Goal: Task Accomplishment & Management: Manage account settings

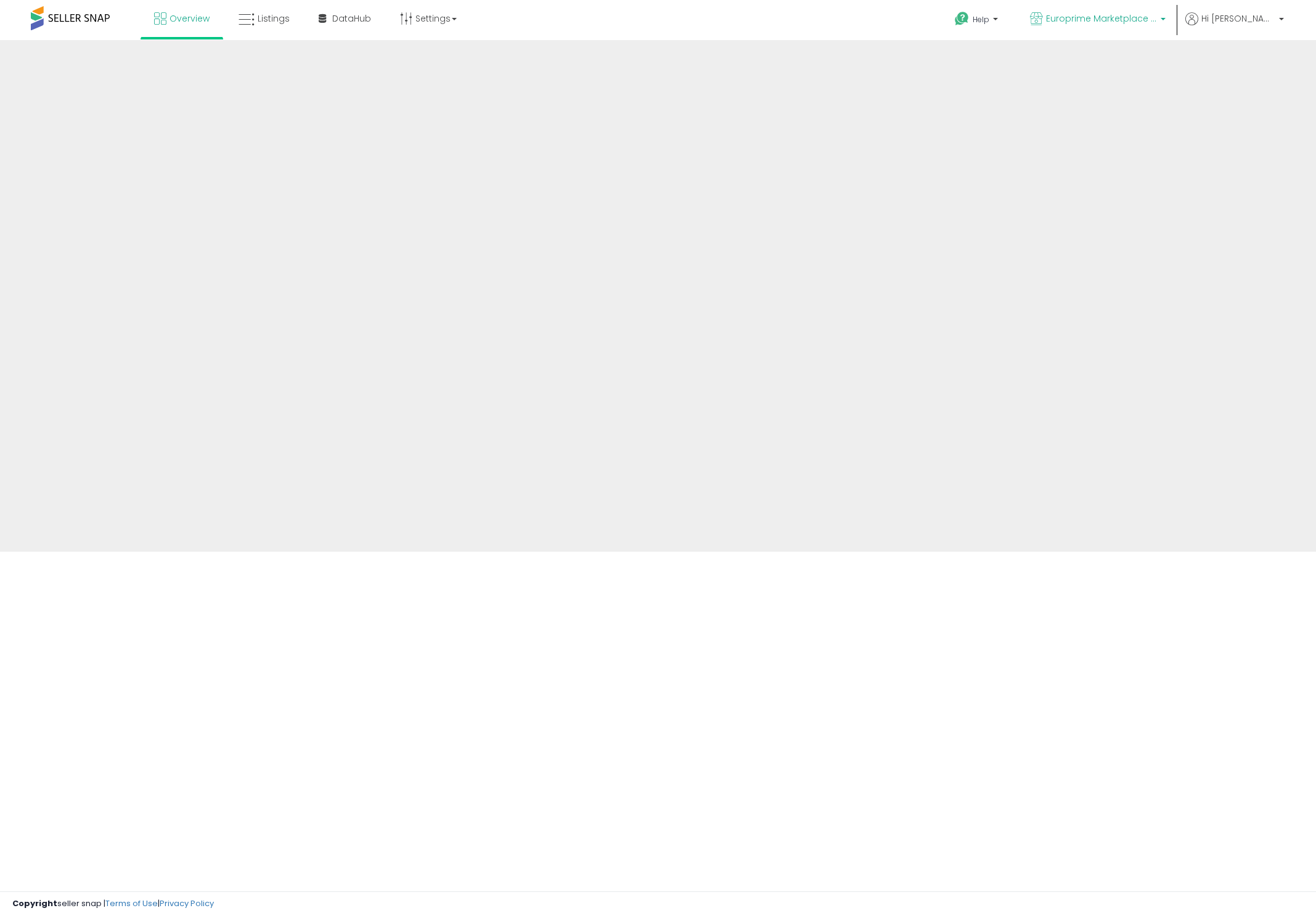
click at [1153, 20] on span "Europrime Marketplace - IT" at bounding box center [1102, 19] width 111 height 12
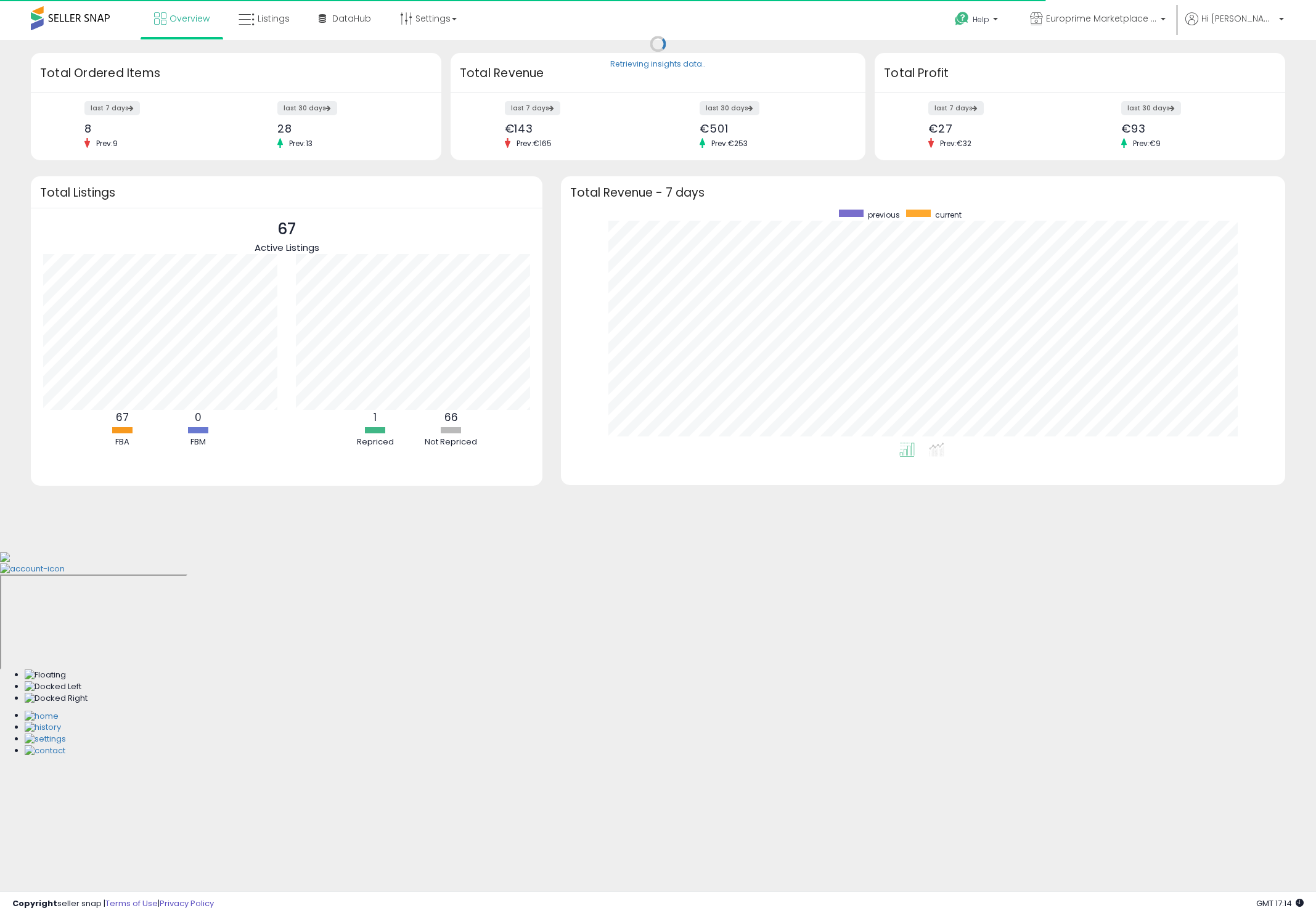
scroll to position [233, 698]
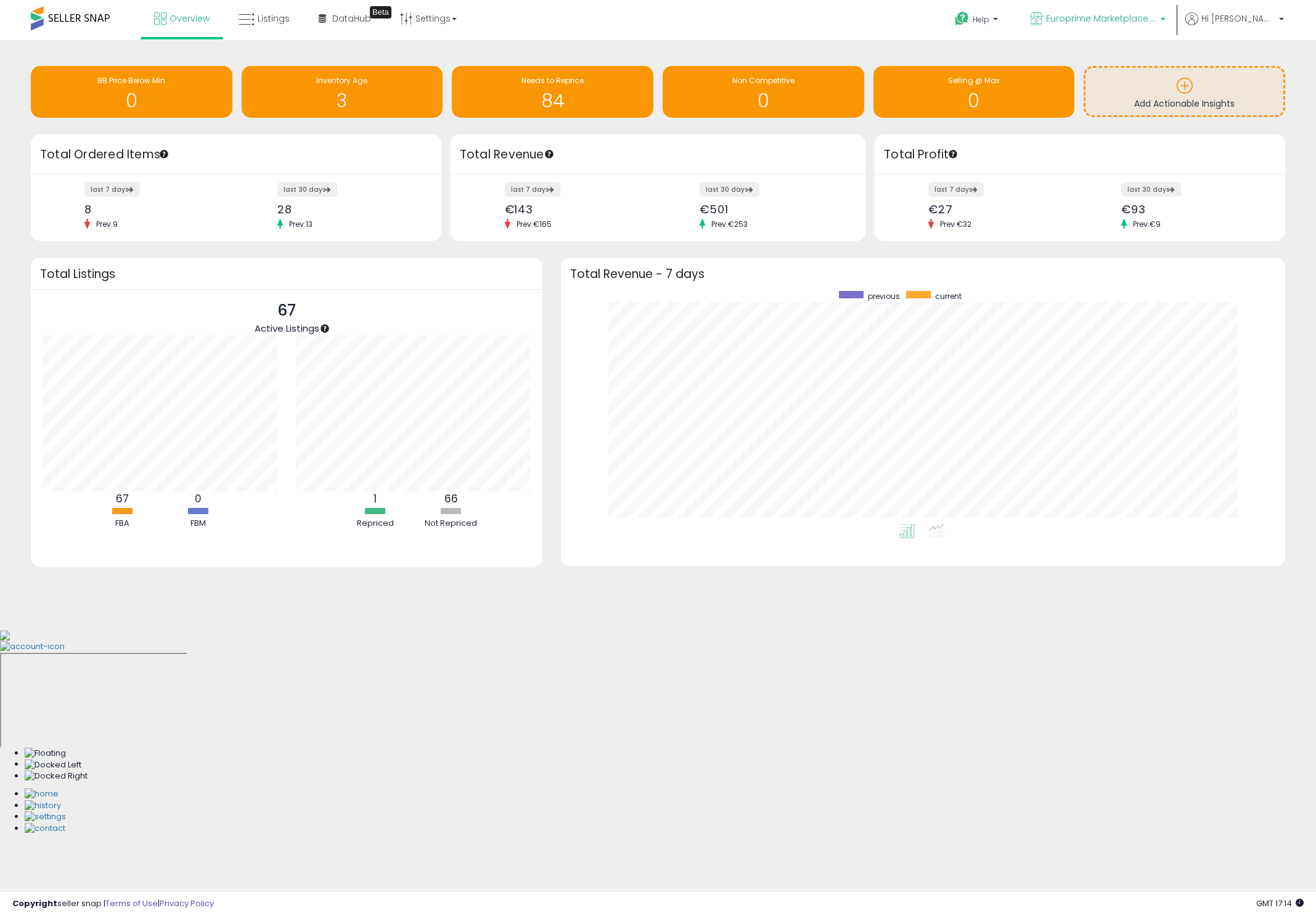
click at [1165, 25] on p "Europrime Marketplace - IT" at bounding box center [1098, 20] width 136 height 15
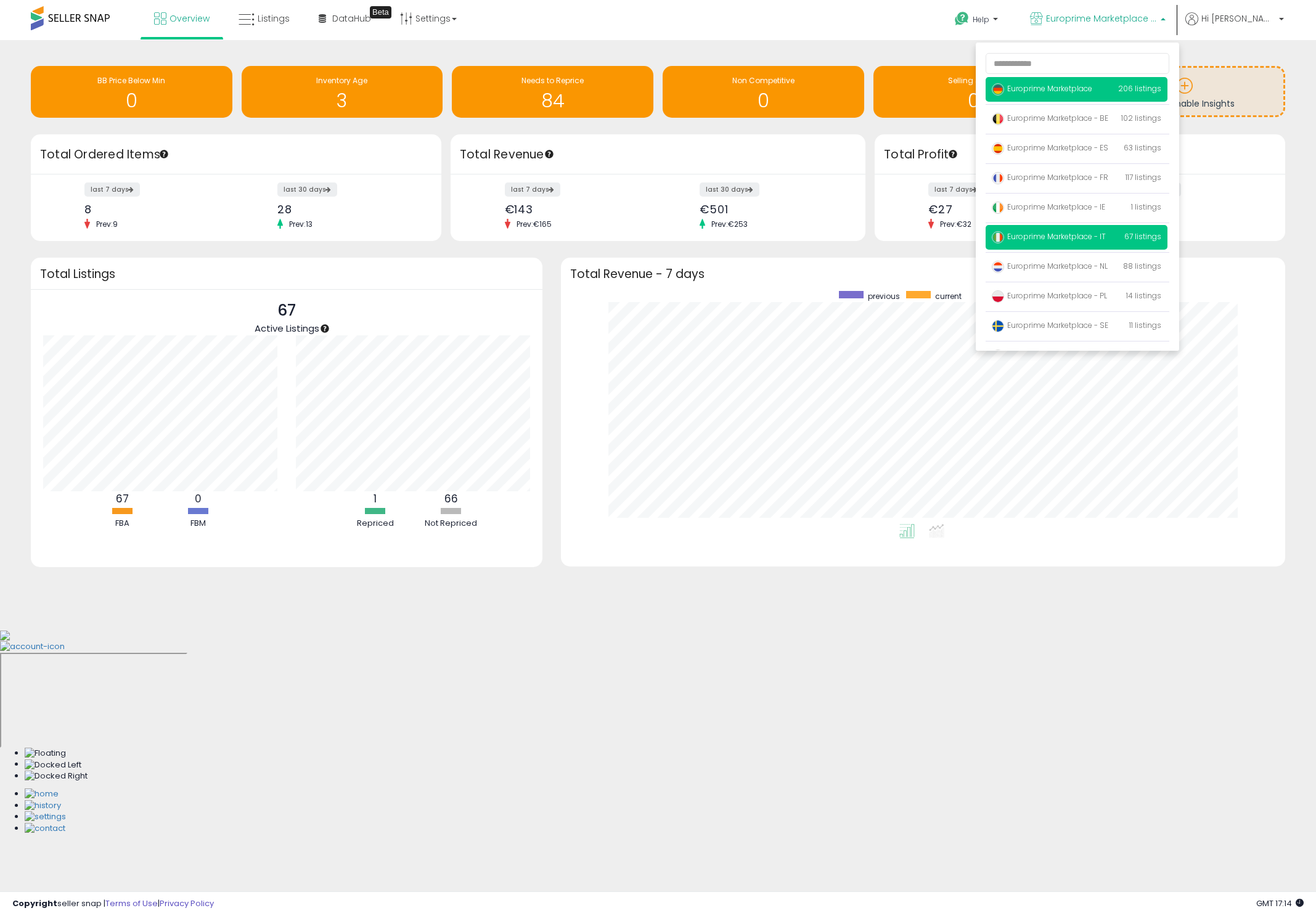
click at [1099, 101] on p "Europrime Marketplace 206 listings" at bounding box center [1077, 89] width 182 height 25
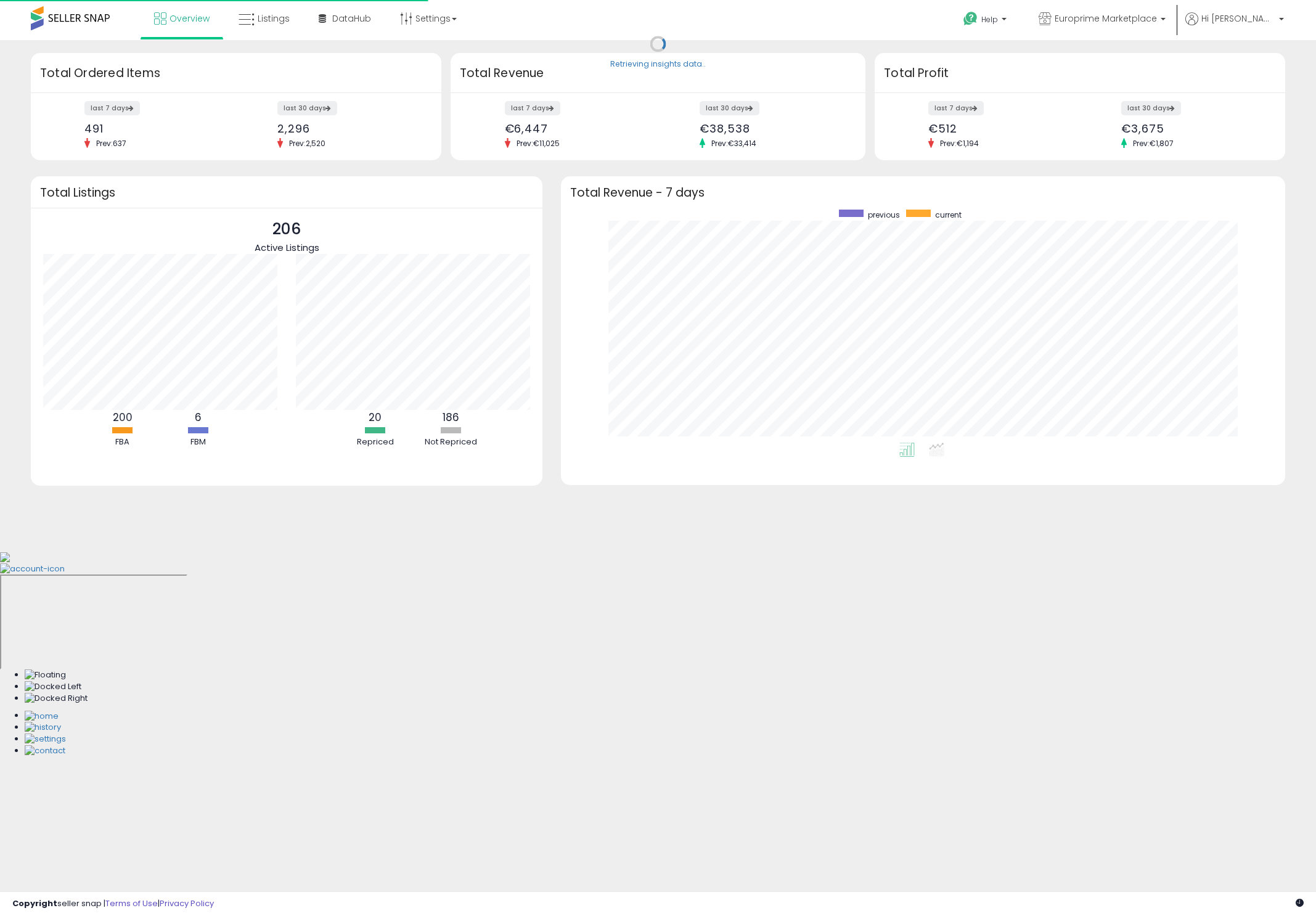
scroll to position [233, 698]
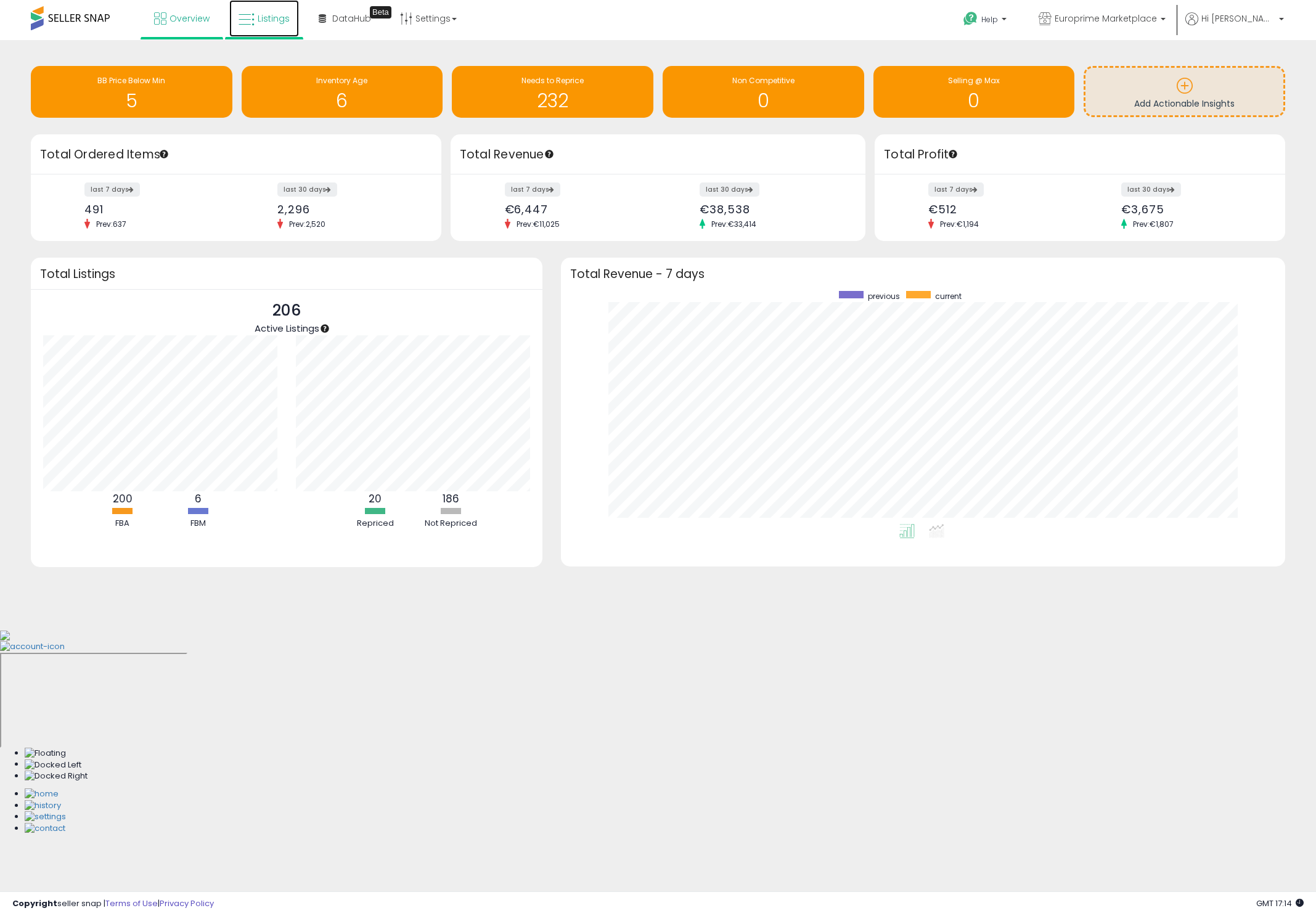
click at [263, 10] on link "Listings" at bounding box center [264, 19] width 69 height 37
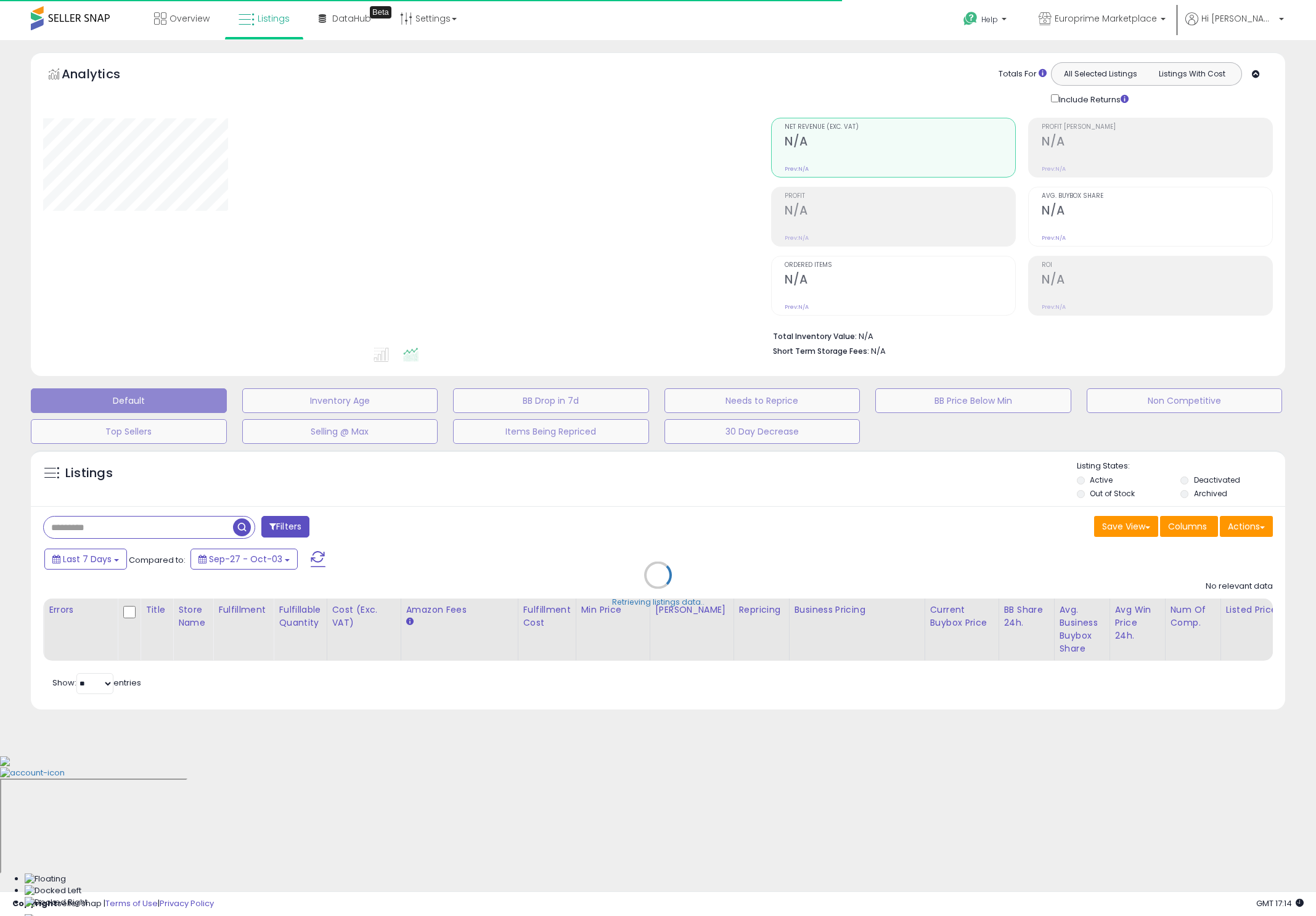
click at [203, 532] on div "Retrieving listings data.." at bounding box center [658, 584] width 1273 height 281
click at [187, 525] on div "Retrieving listings data.." at bounding box center [658, 584] width 1273 height 281
click at [162, 537] on div "Retrieving listings data.." at bounding box center [658, 584] width 1273 height 281
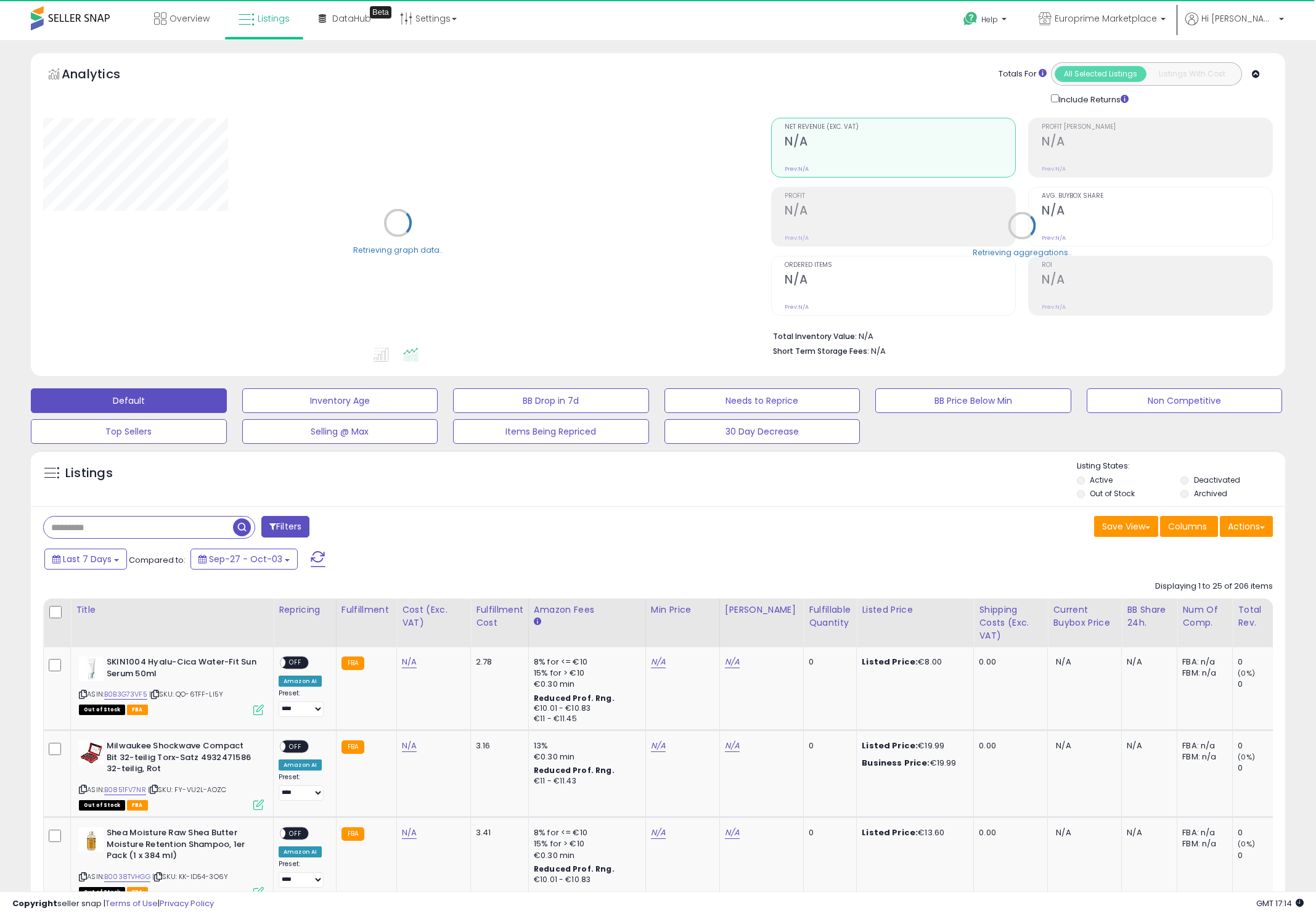
click at [76, 532] on input "text" at bounding box center [139, 527] width 190 height 22
paste input "**********"
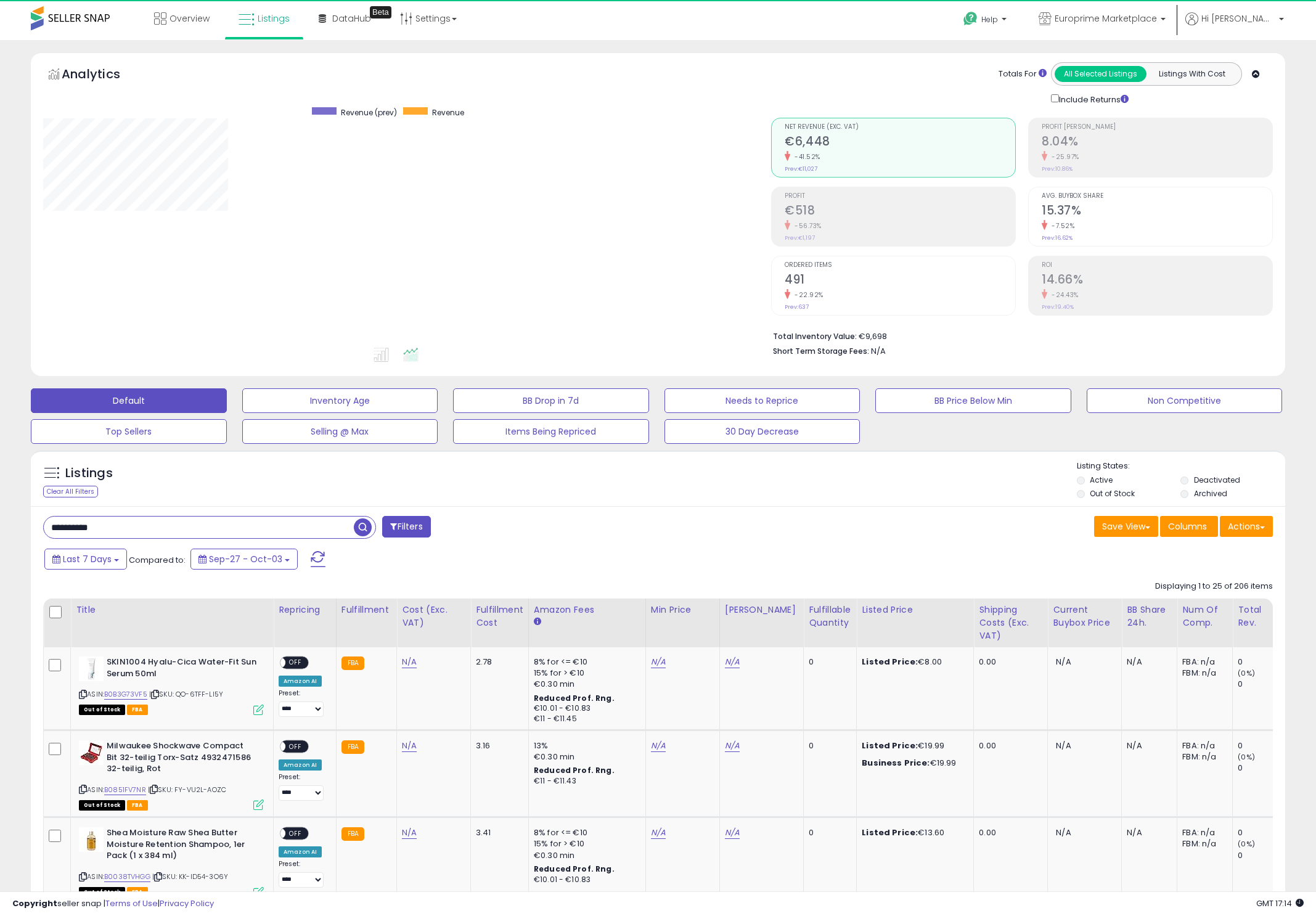
type input "**********"
click at [416, 524] on button "Filters" at bounding box center [406, 527] width 48 height 22
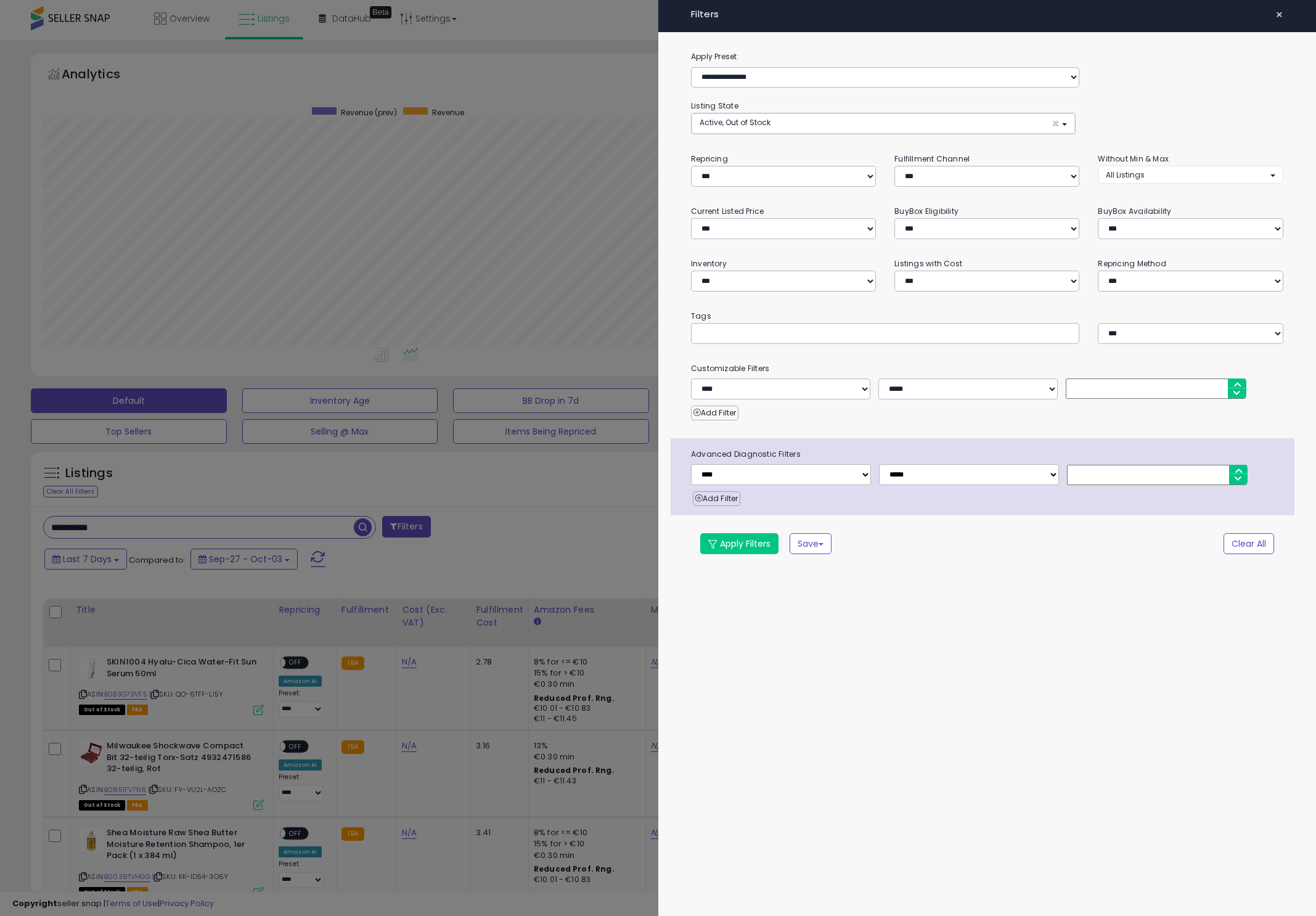
scroll to position [253, 729]
click at [1277, 10] on span "×" at bounding box center [1280, 15] width 8 height 17
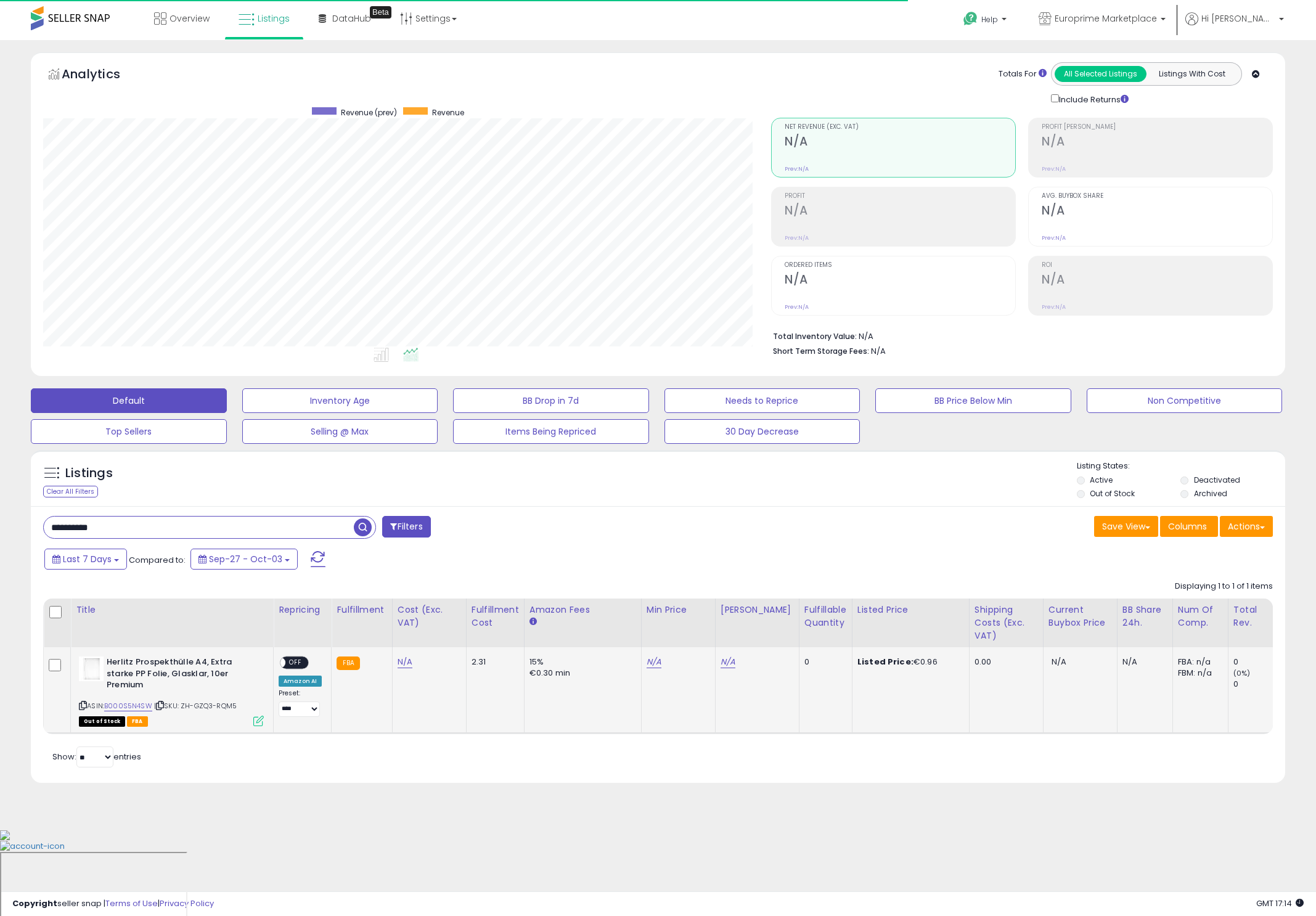
scroll to position [253, 729]
click at [297, 663] on span "OFF" at bounding box center [295, 663] width 20 height 11
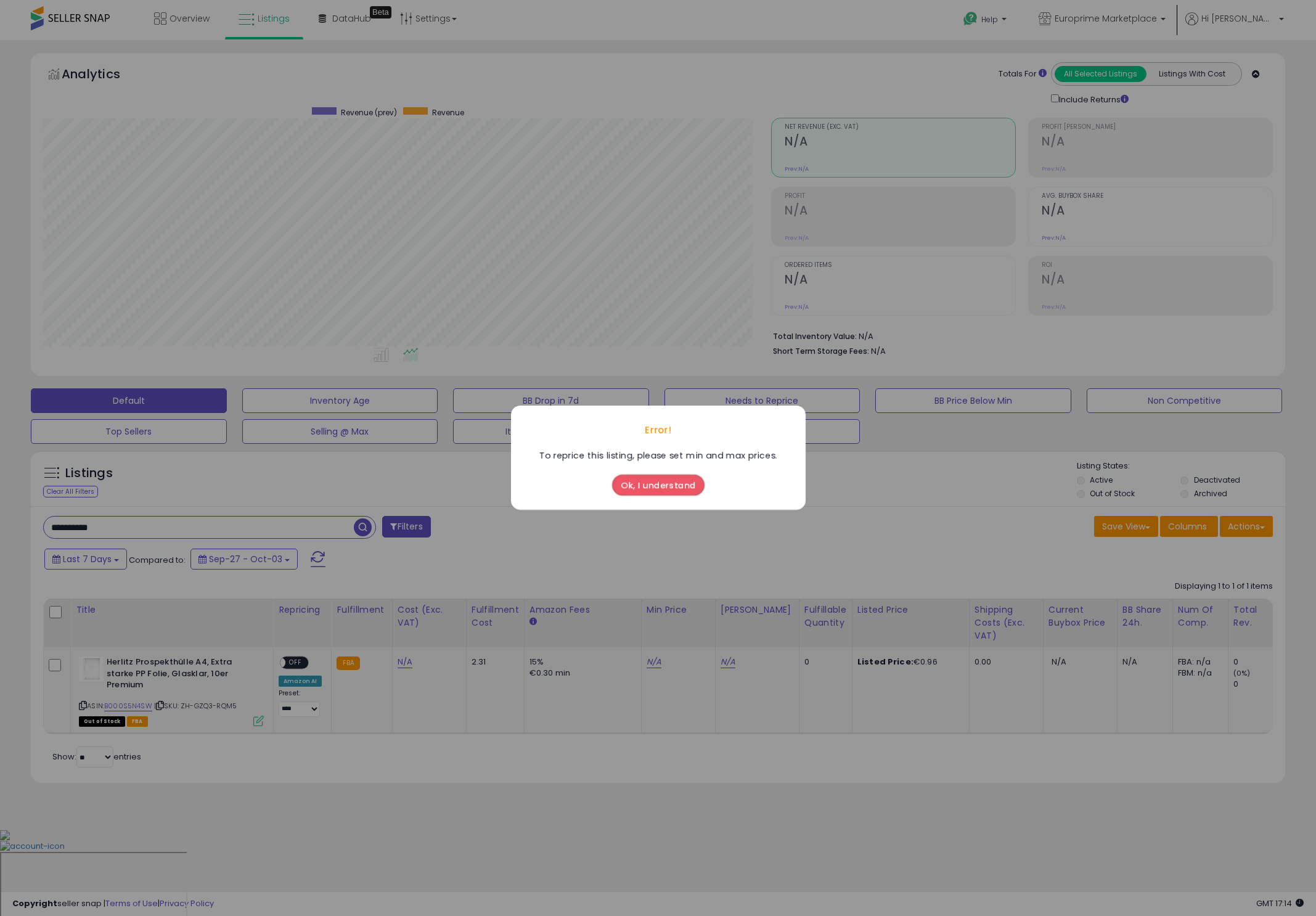
click at [297, 663] on div "Error! To reprice this listing, please set min and max prices. Ok, I understand" at bounding box center [658, 458] width 1316 height 916
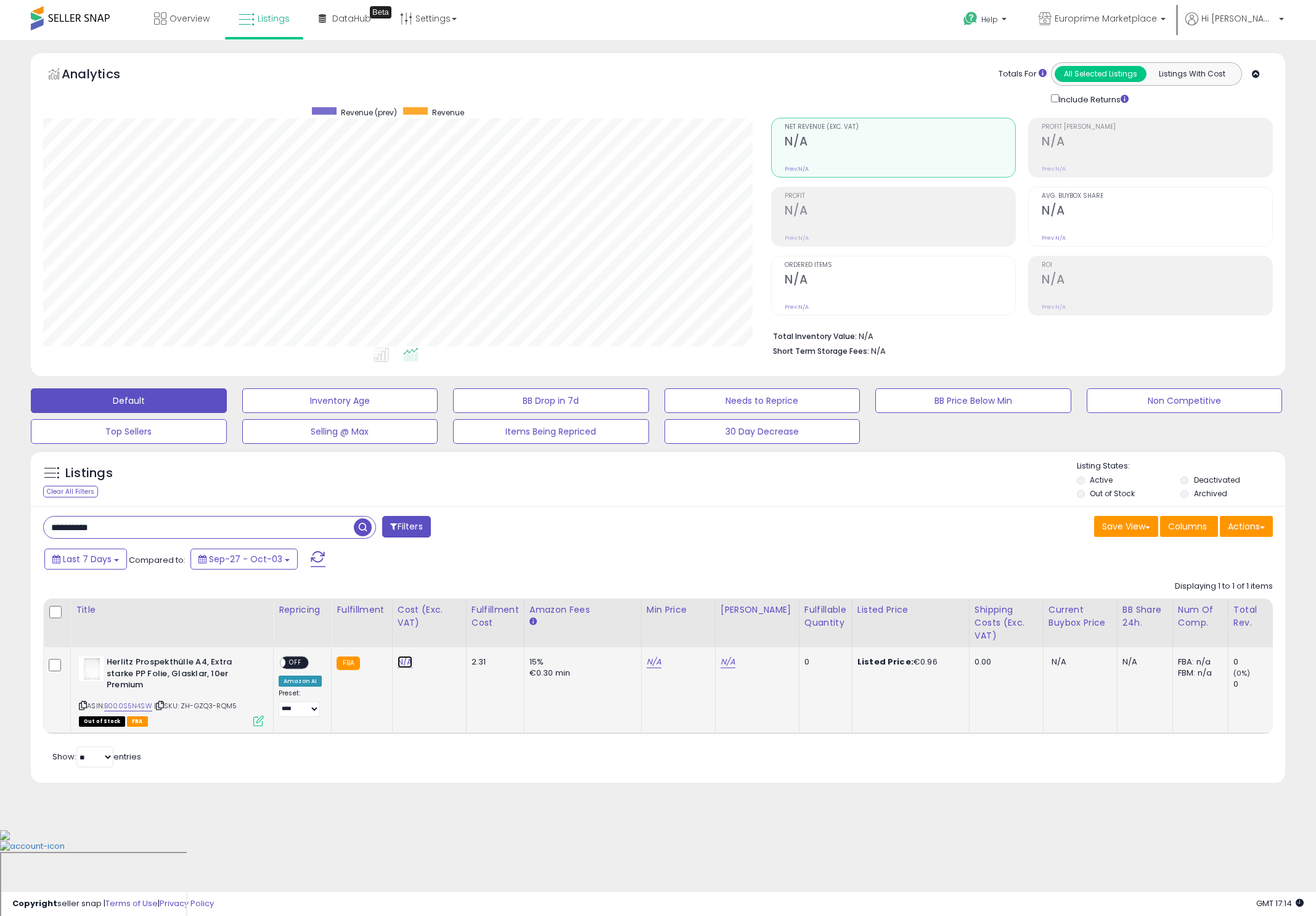
click at [400, 665] on link "N/A" at bounding box center [405, 662] width 15 height 12
type input "***"
click at [445, 629] on icon "submit" at bounding box center [442, 630] width 8 height 8
click at [654, 662] on link "N/A" at bounding box center [654, 662] width 15 height 12
click at [721, 631] on button "button" at bounding box center [715, 630] width 21 height 19
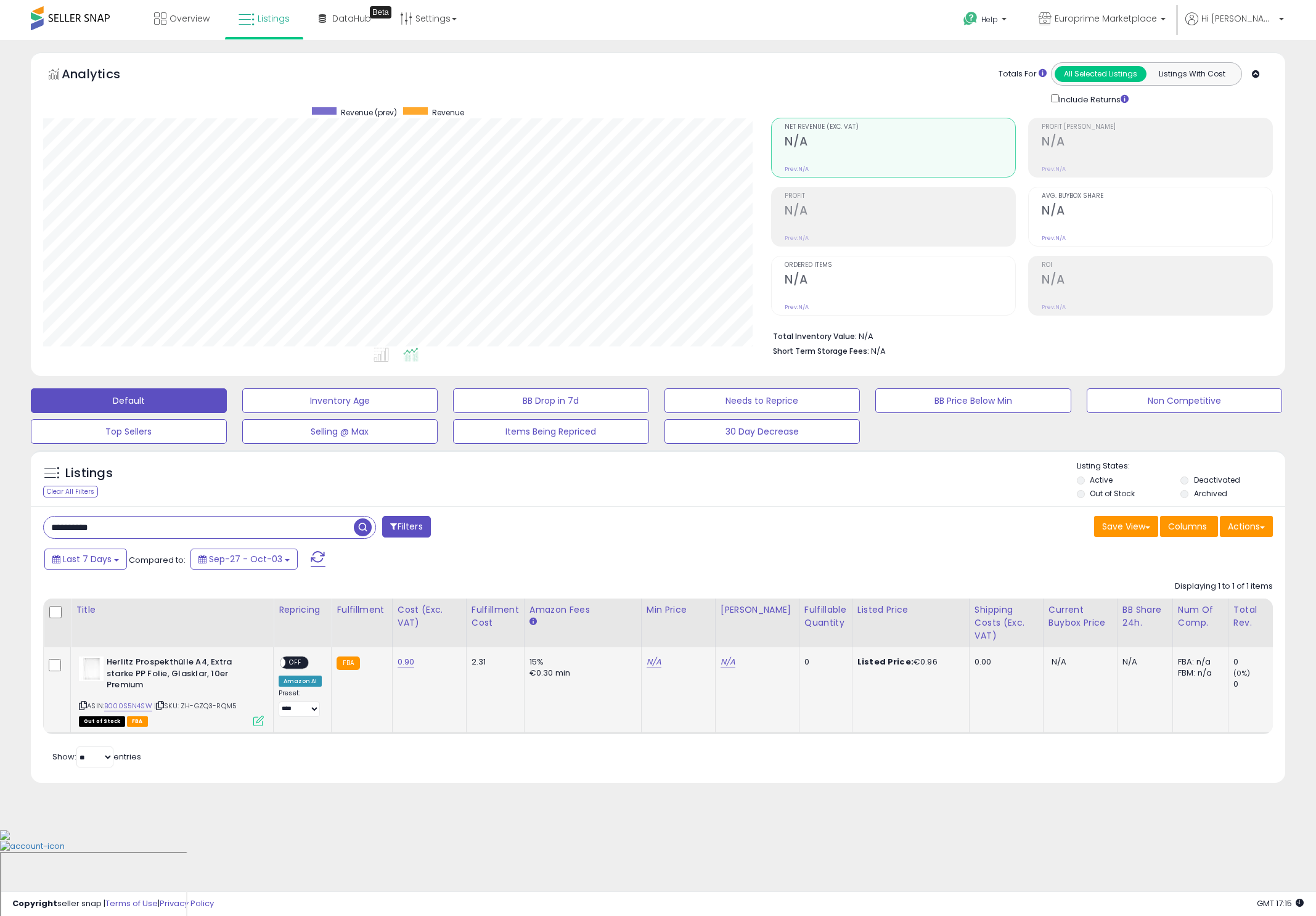
click at [656, 674] on td "N/A" at bounding box center [678, 691] width 74 height 86
click at [655, 670] on td "N/A" at bounding box center [678, 691] width 74 height 86
click at [651, 666] on link "N/A" at bounding box center [654, 662] width 15 height 12
type input "****"
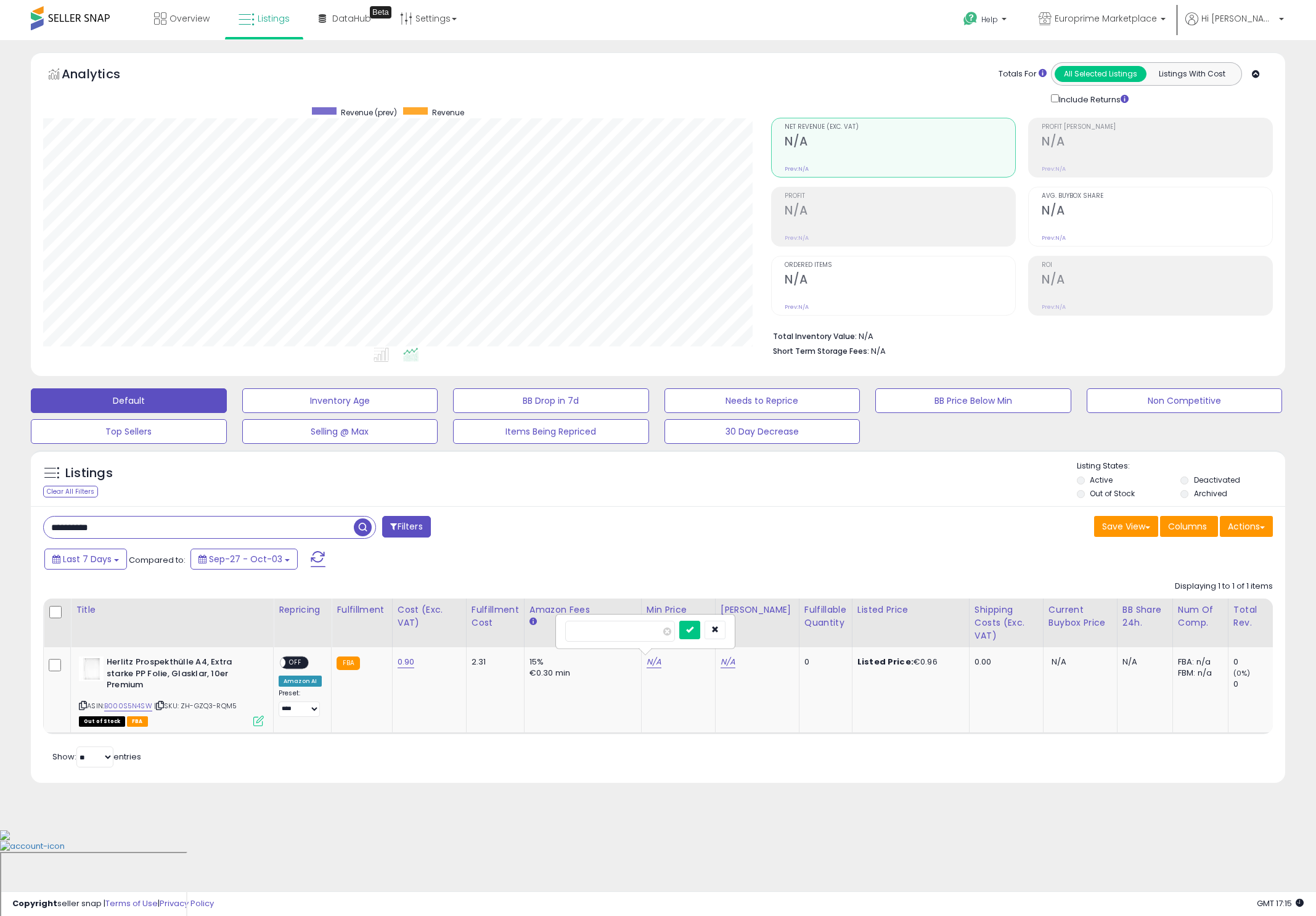
click button "submit" at bounding box center [689, 630] width 21 height 19
click at [738, 667] on div "N/A" at bounding box center [756, 662] width 69 height 11
click at [730, 667] on link "N/A" at bounding box center [728, 662] width 15 height 12
type input "****"
click button "submit" at bounding box center [763, 630] width 21 height 19
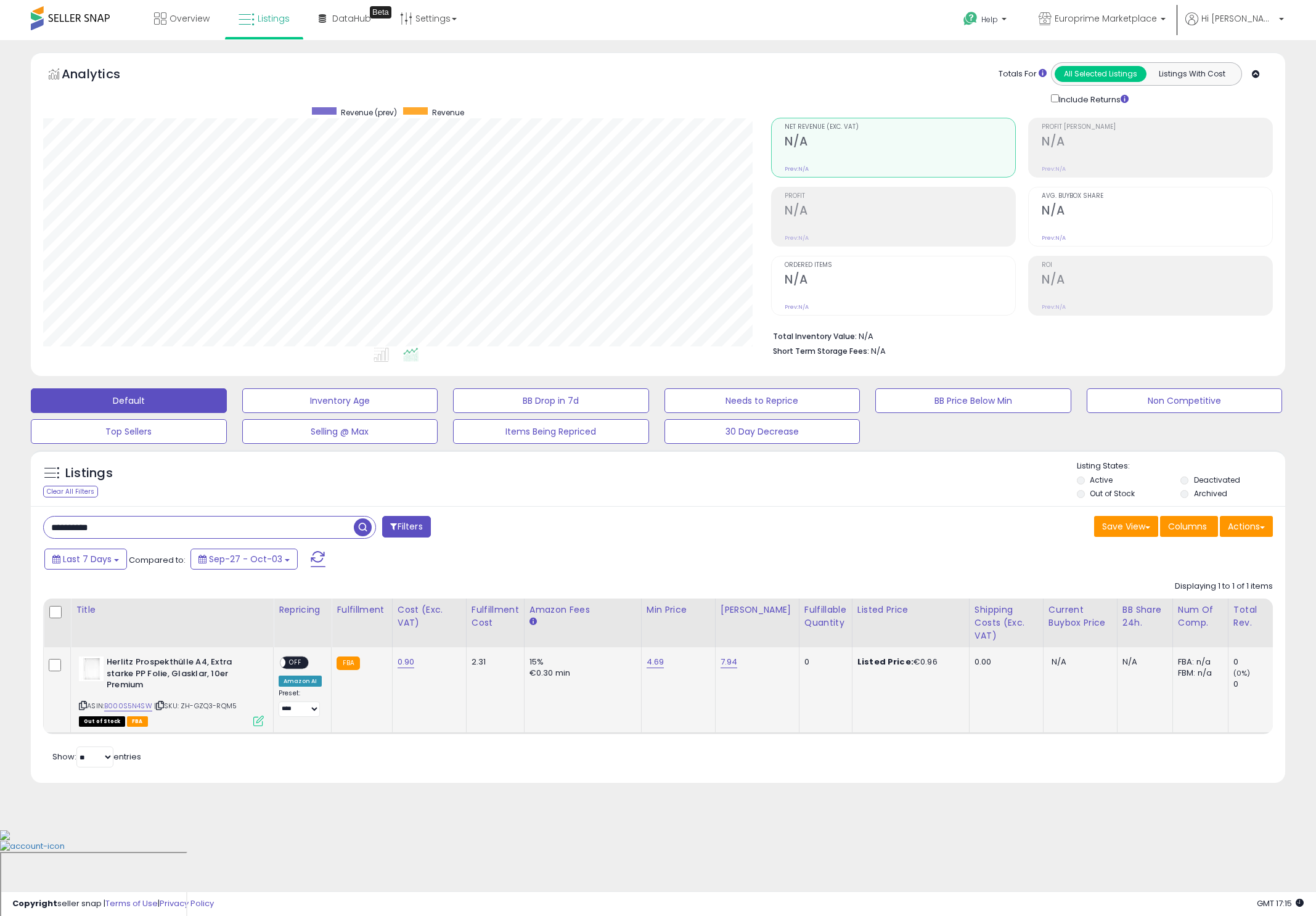
click at [295, 662] on span "OFF" at bounding box center [295, 663] width 20 height 11
